Goal: Task Accomplishment & Management: Use online tool/utility

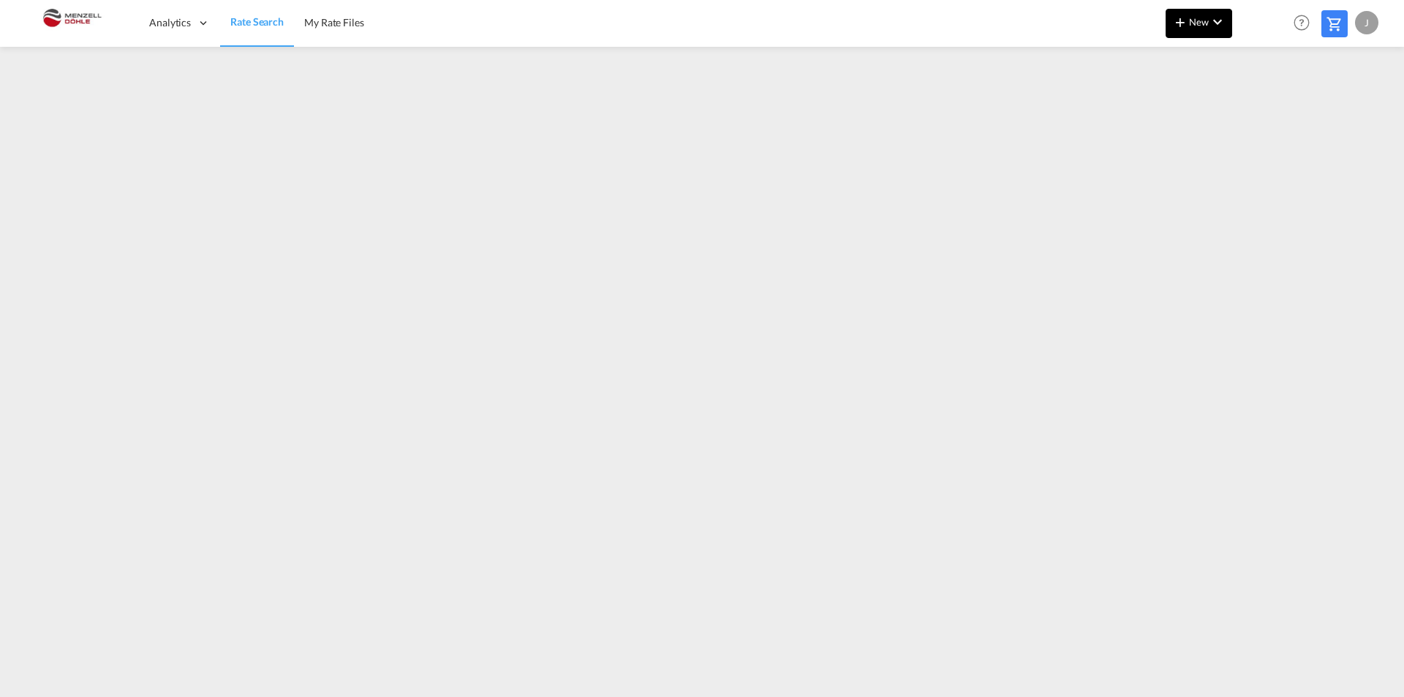
click at [1202, 24] on span "New" at bounding box center [1199, 22] width 55 height 12
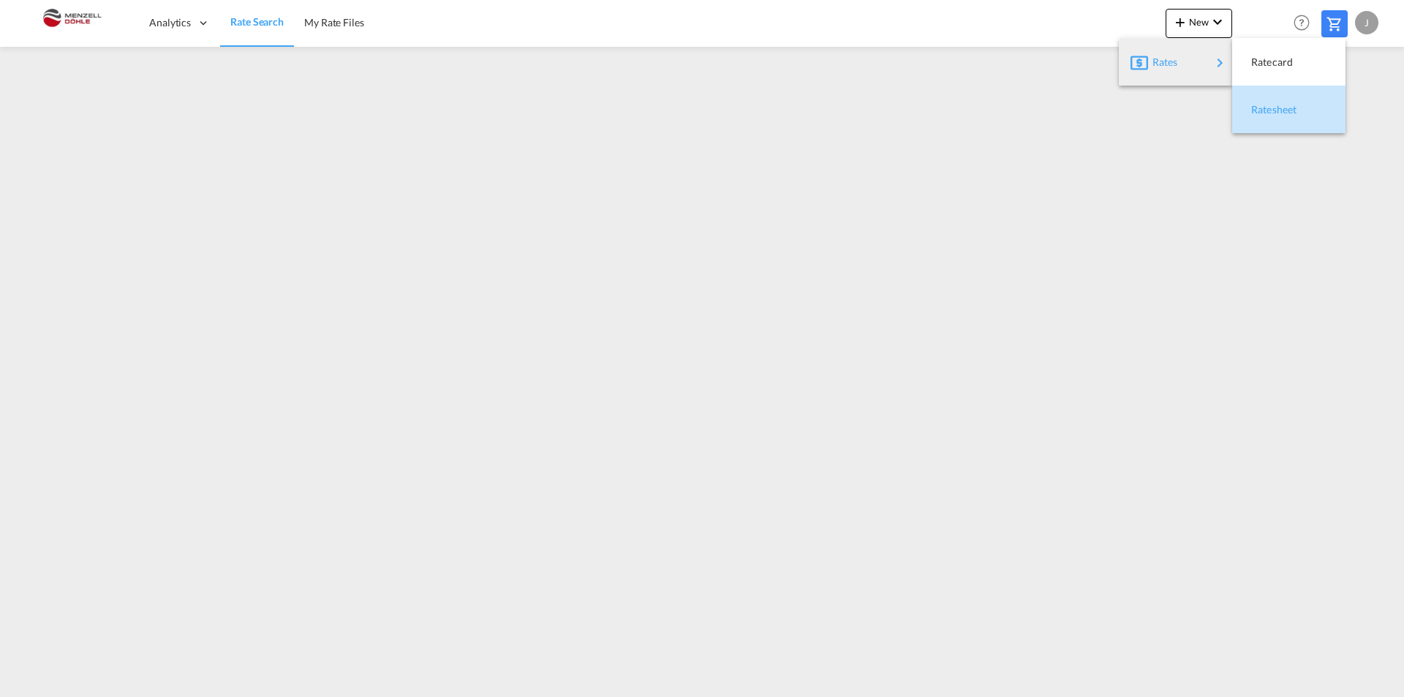
click at [1267, 108] on span "Ratesheet" at bounding box center [1259, 109] width 16 height 29
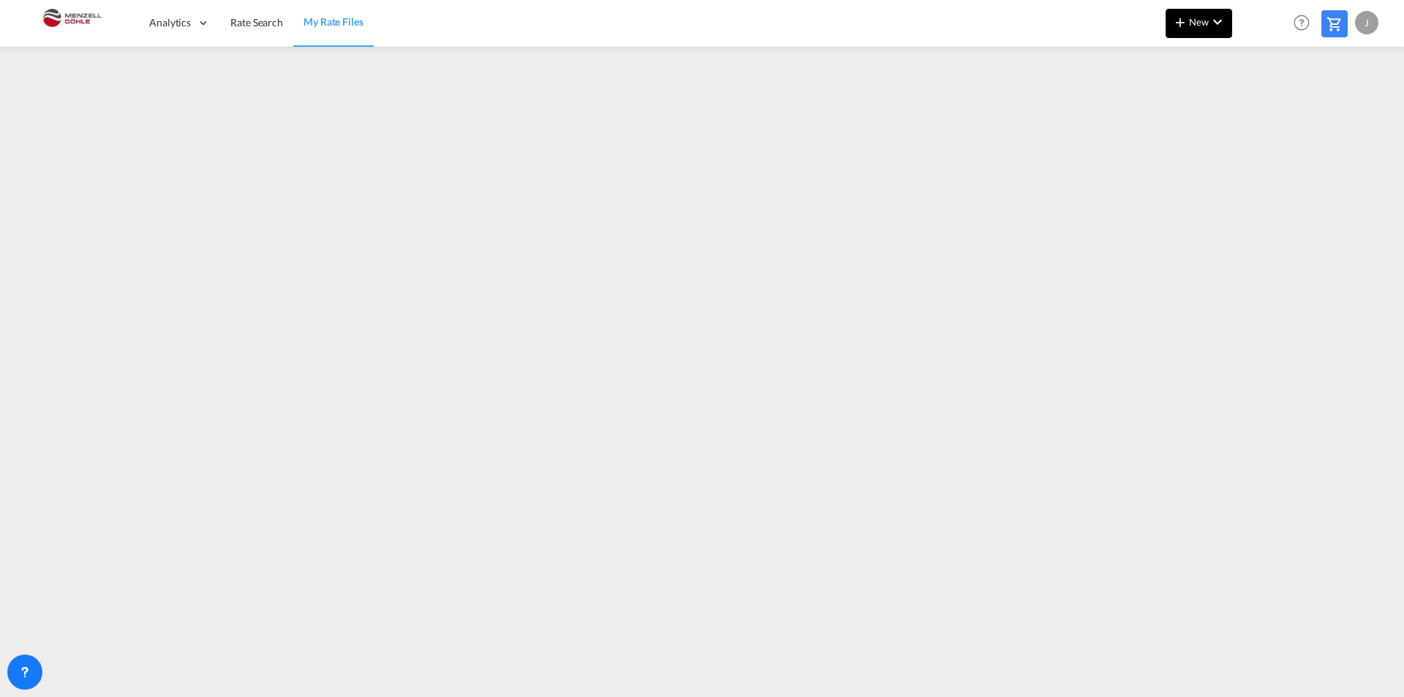
click at [1196, 17] on span "New" at bounding box center [1199, 22] width 55 height 12
click at [1259, 99] on span "Ratesheet" at bounding box center [1259, 109] width 16 height 29
click at [1213, 26] on md-icon "icon-chevron-down" at bounding box center [1218, 22] width 18 height 18
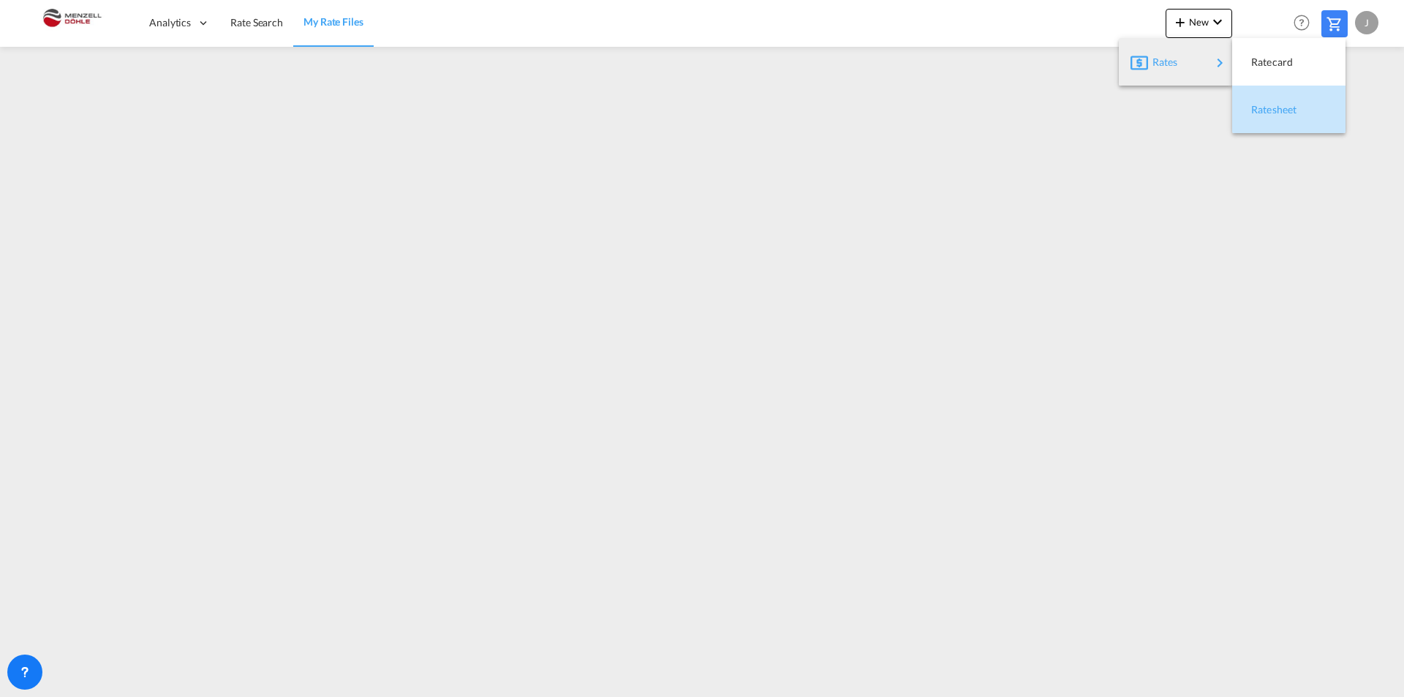
click at [1298, 110] on div "Ratesheet" at bounding box center [1278, 109] width 54 height 37
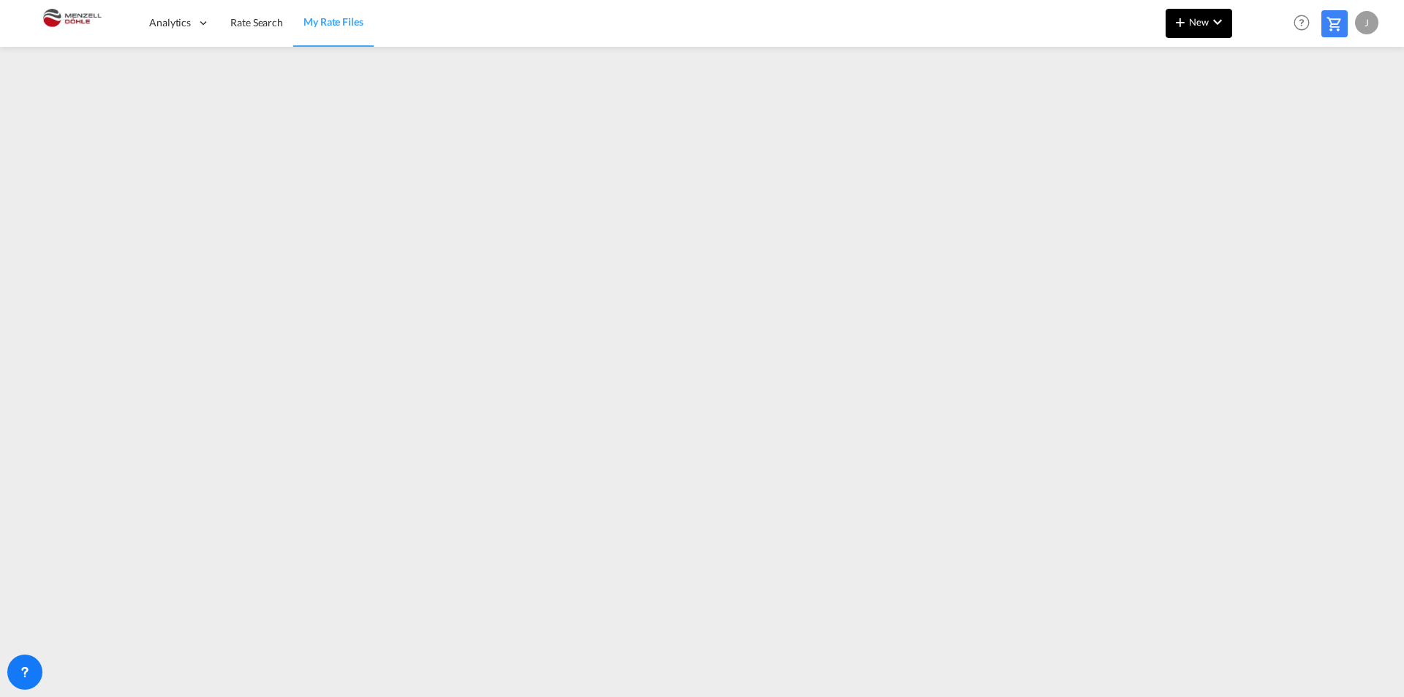
click at [1202, 28] on button "New" at bounding box center [1199, 23] width 67 height 29
click at [1267, 107] on span "Ratesheet" at bounding box center [1259, 109] width 16 height 29
click at [1195, 31] on button "New" at bounding box center [1199, 23] width 67 height 29
click at [1267, 105] on span "Ratesheet" at bounding box center [1259, 109] width 16 height 29
